Goal: Register for event/course

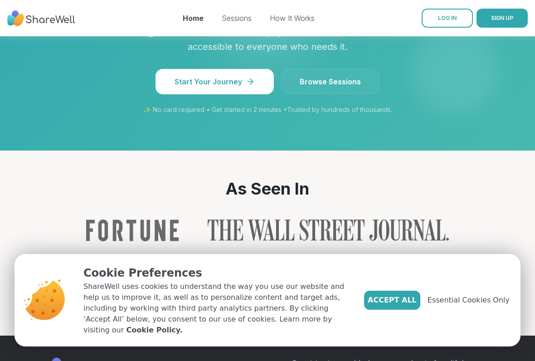
scroll to position [910, 0]
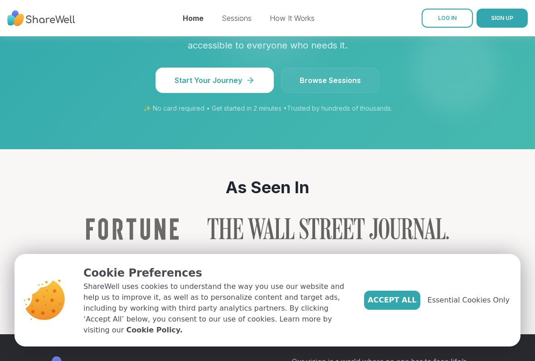
click at [404, 298] on span "Accept All" at bounding box center [392, 300] width 49 height 11
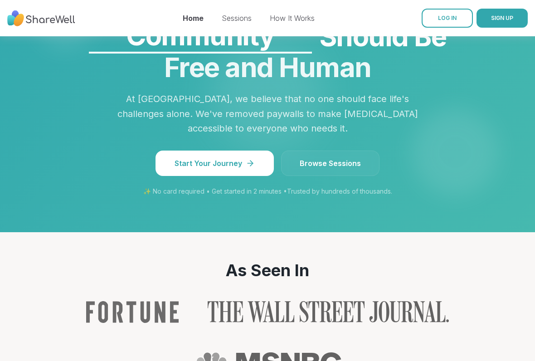
scroll to position [825, 0]
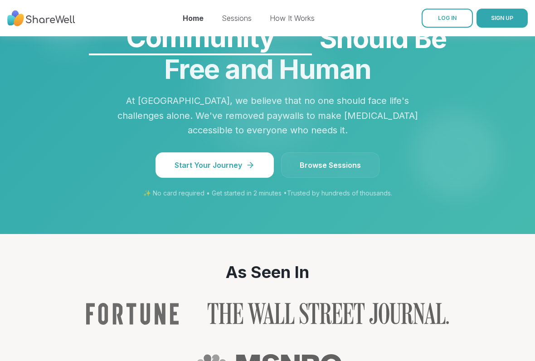
click at [346, 160] on span "Browse Sessions" at bounding box center [330, 165] width 61 height 11
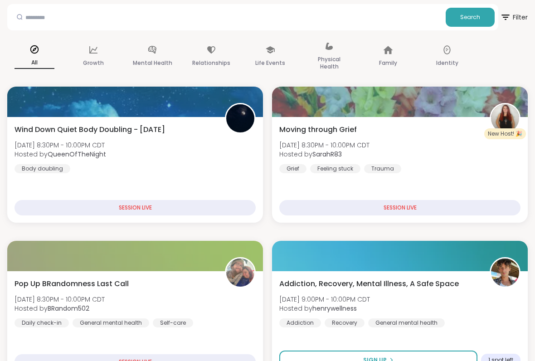
scroll to position [55, 0]
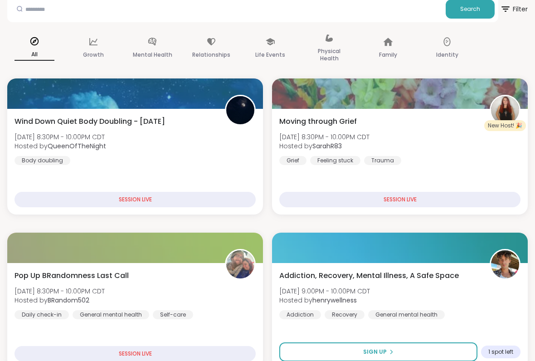
click at [146, 203] on div "SESSION LIVE" at bounding box center [135, 199] width 241 height 15
click at [176, 196] on div "SESSION LIVE" at bounding box center [135, 199] width 241 height 15
click at [169, 202] on div "SESSION LIVE" at bounding box center [135, 199] width 241 height 15
click at [243, 112] on img at bounding box center [240, 110] width 28 height 28
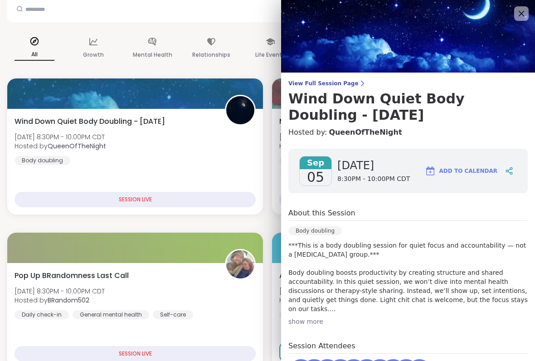
click at [177, 109] on div "Wind Down Quiet Body Doubling - [DATE] [DATE] 8:30PM - 10:00PM CDT Hosted by Qu…" at bounding box center [135, 162] width 256 height 106
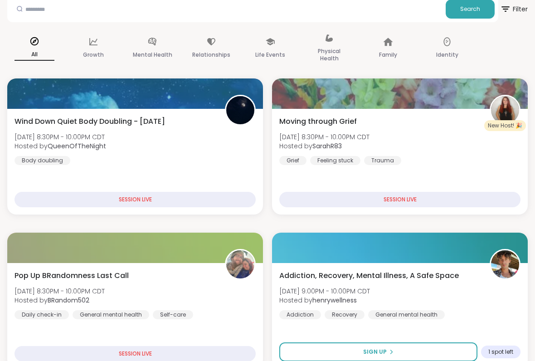
click at [184, 203] on div "SESSION LIVE" at bounding box center [135, 199] width 241 height 15
click at [241, 113] on img at bounding box center [240, 110] width 28 height 28
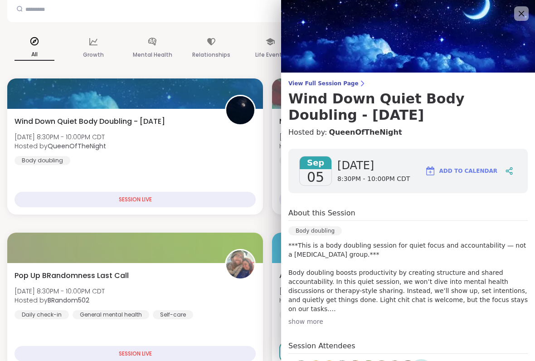
scroll to position [0, 0]
click at [237, 66] on div "Relationships" at bounding box center [211, 48] width 54 height 45
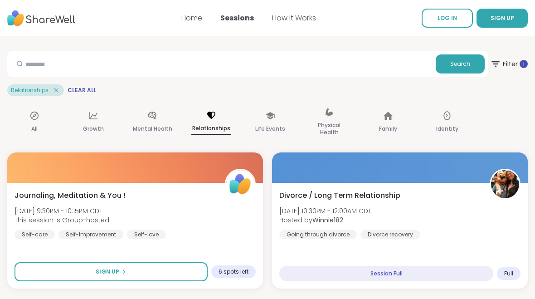
click at [334, 126] on p "Physical Health" at bounding box center [329, 129] width 40 height 18
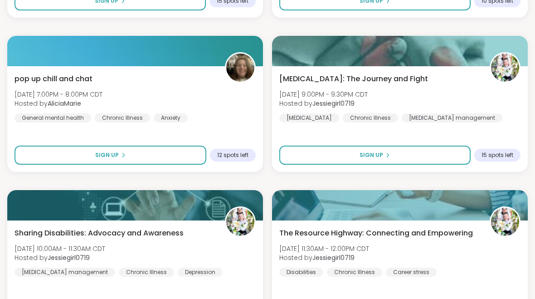
scroll to position [1658, 0]
